Goal: Find specific page/section: Find specific page/section

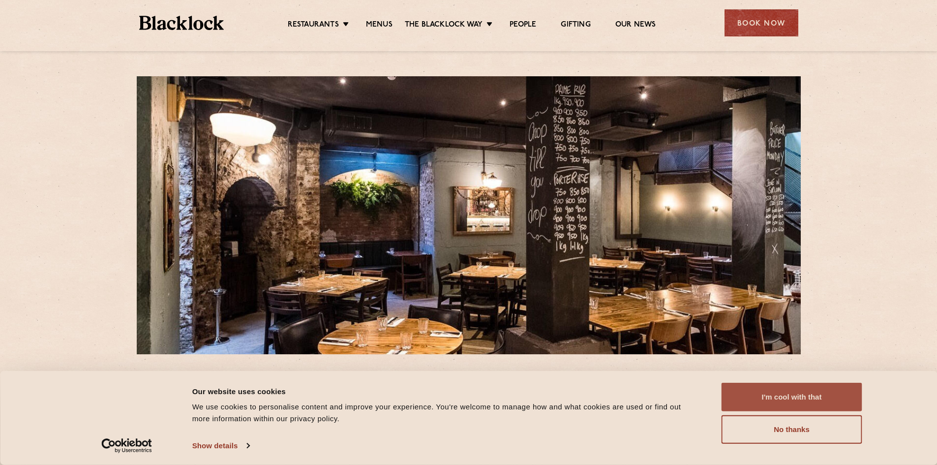
click at [789, 401] on button "I'm cool with that" at bounding box center [791, 397] width 141 height 29
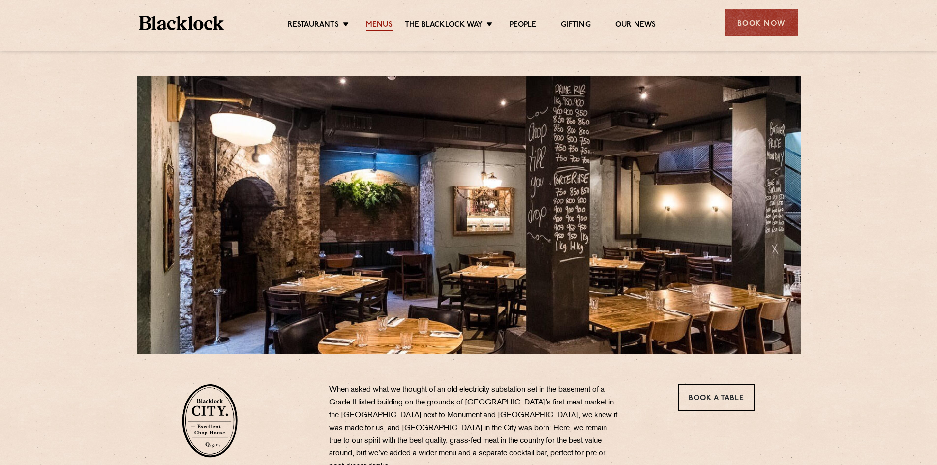
click at [381, 21] on link "Menus" at bounding box center [379, 25] width 27 height 11
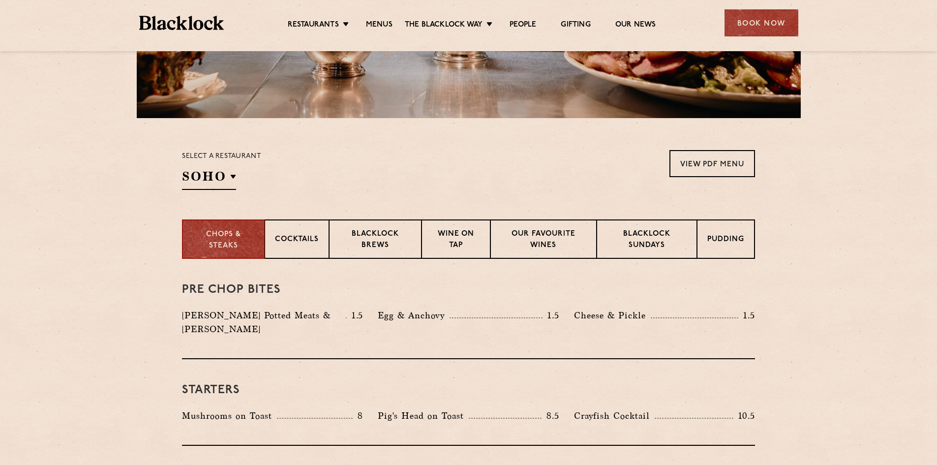
scroll to position [246, 0]
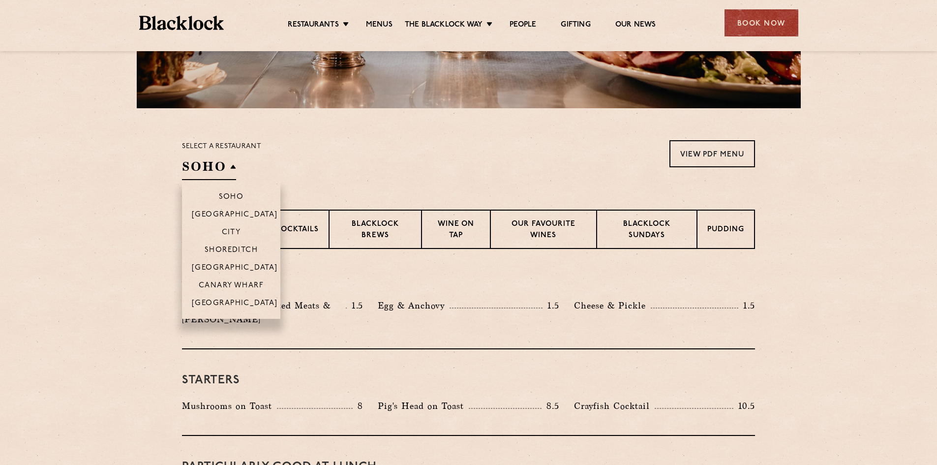
click at [230, 167] on h2 "SOHO" at bounding box center [209, 169] width 54 height 22
click at [236, 228] on li "City" at bounding box center [231, 232] width 98 height 18
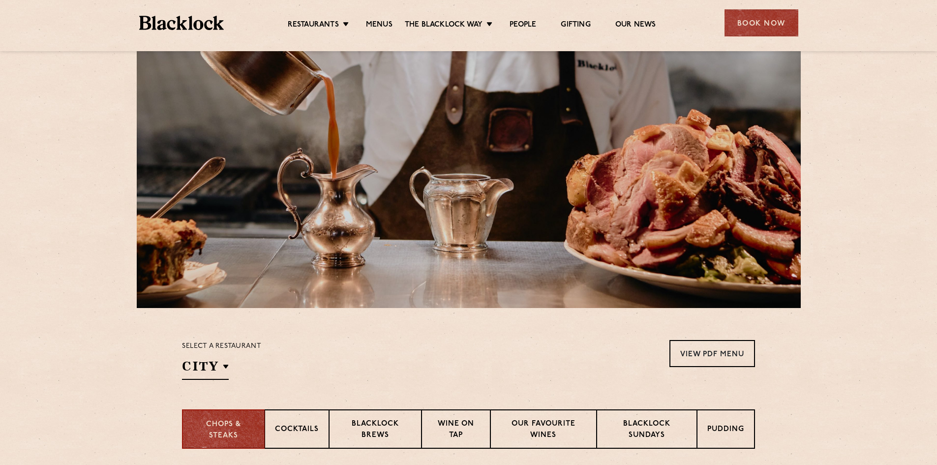
scroll to position [0, 0]
